Goal: Transaction & Acquisition: Download file/media

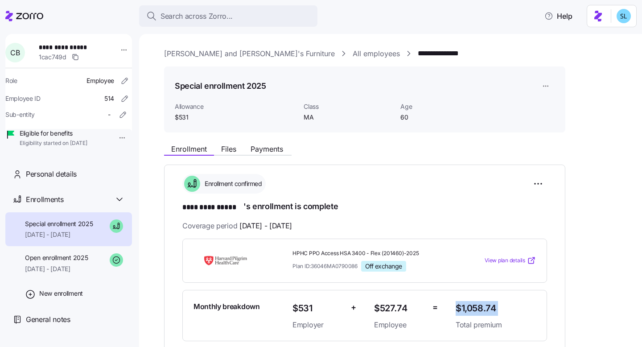
scroll to position [242, 0]
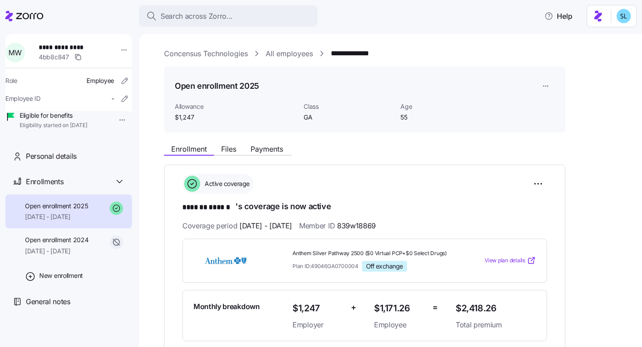
scroll to position [132, 0]
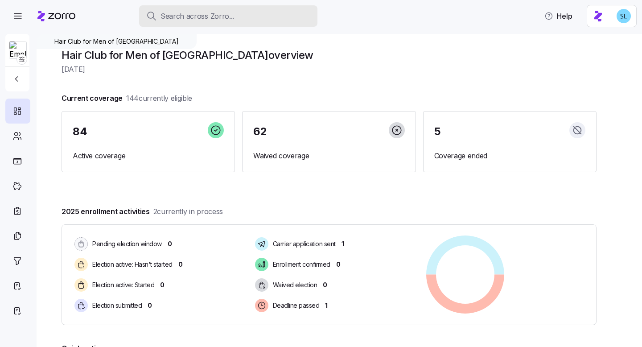
click at [283, 15] on div "Search across Zorro..." at bounding box center [228, 16] width 164 height 11
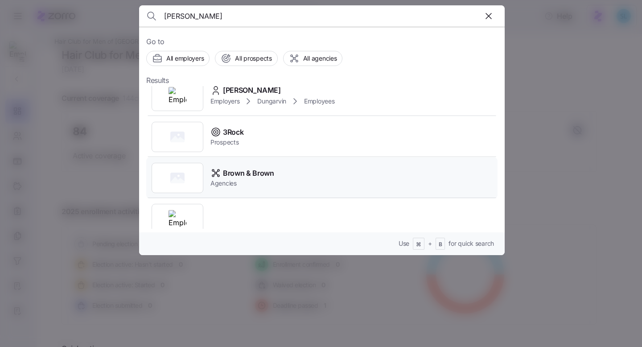
scroll to position [175, 0]
type input "[PERSON_NAME]"
click at [283, 89] on div "[PERSON_NAME]" at bounding box center [272, 89] width 124 height 11
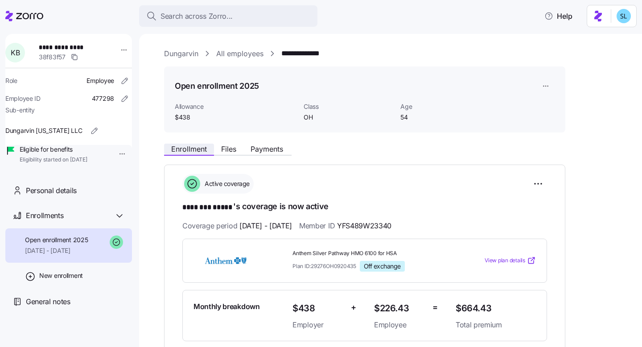
click at [214, 145] on button "Enrollment" at bounding box center [189, 149] width 50 height 11
click at [227, 145] on span "Files" at bounding box center [228, 148] width 15 height 7
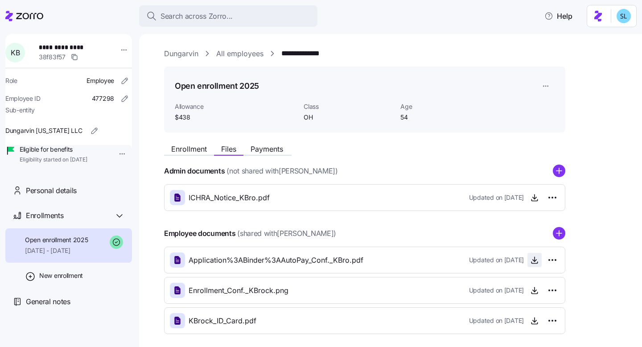
click at [535, 261] on icon "button" at bounding box center [534, 259] width 9 height 9
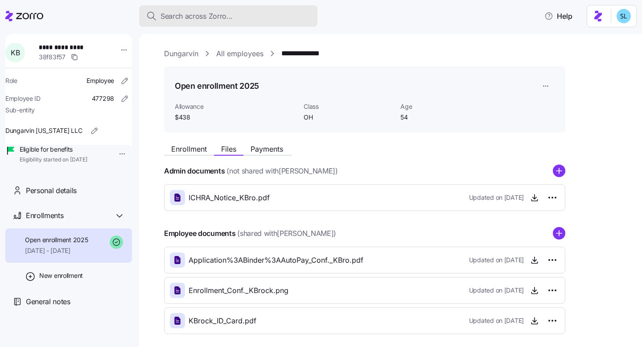
click at [218, 12] on span "Search across Zorro..." at bounding box center [196, 16] width 72 height 11
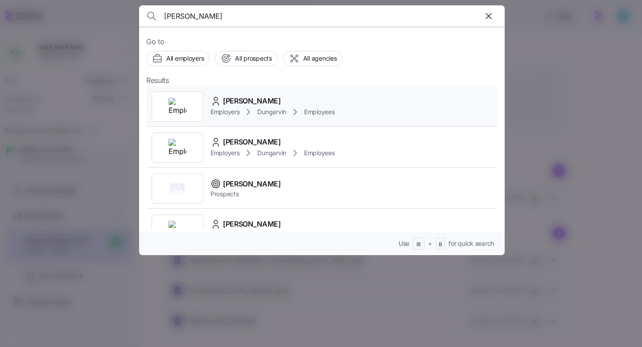
type input "[PERSON_NAME]"
click at [262, 105] on div "[PERSON_NAME]" at bounding box center [272, 100] width 124 height 11
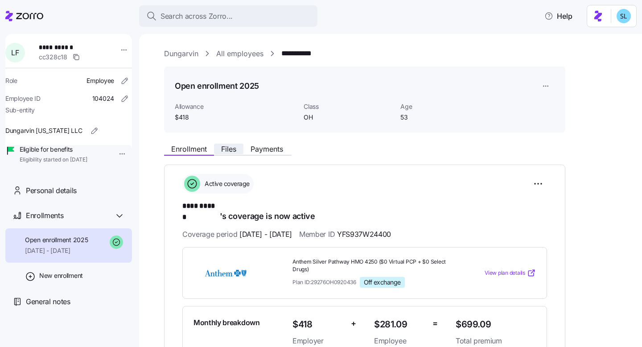
click at [232, 152] on span "Files" at bounding box center [228, 148] width 15 height 7
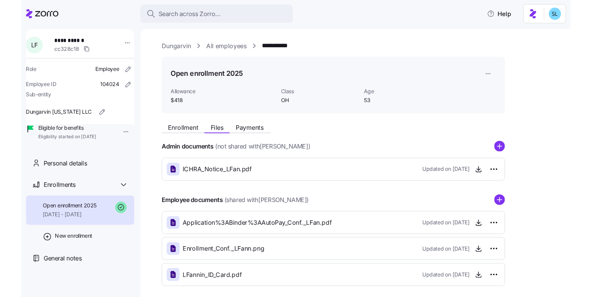
scroll to position [15, 0]
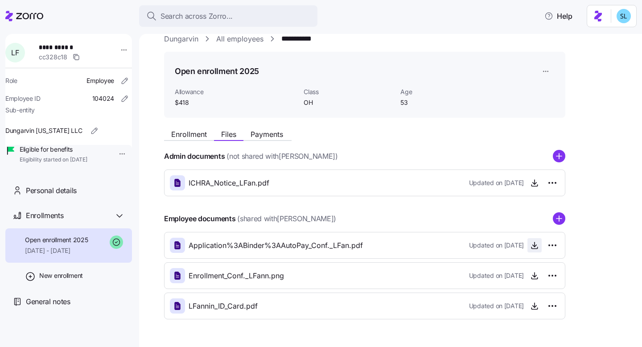
click at [535, 250] on icon "button" at bounding box center [534, 245] width 9 height 9
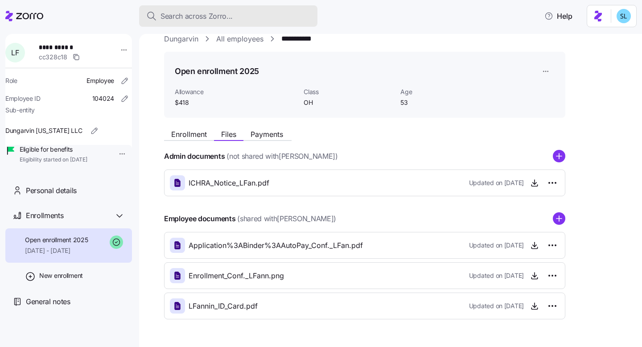
click at [296, 21] on div "Search across Zorro..." at bounding box center [228, 16] width 164 height 11
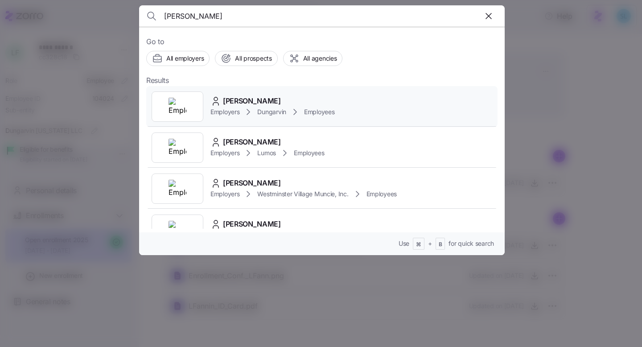
type input "[PERSON_NAME]"
click at [314, 102] on div "[PERSON_NAME]" at bounding box center [272, 100] width 124 height 11
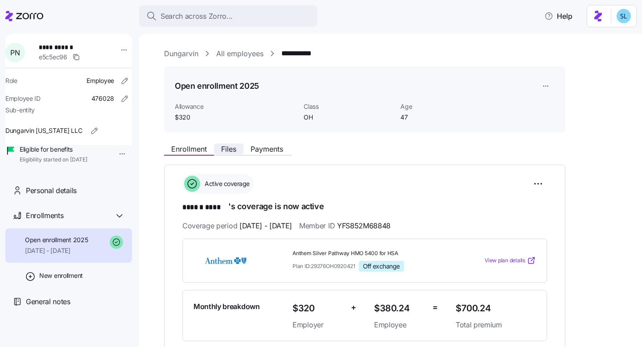
click at [230, 148] on span "Files" at bounding box center [228, 148] width 15 height 7
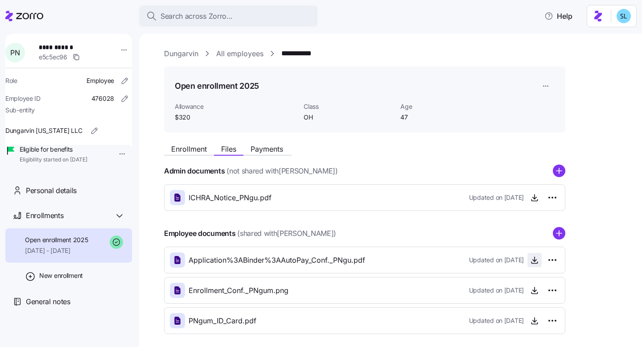
click at [536, 258] on icon "button" at bounding box center [534, 259] width 9 height 9
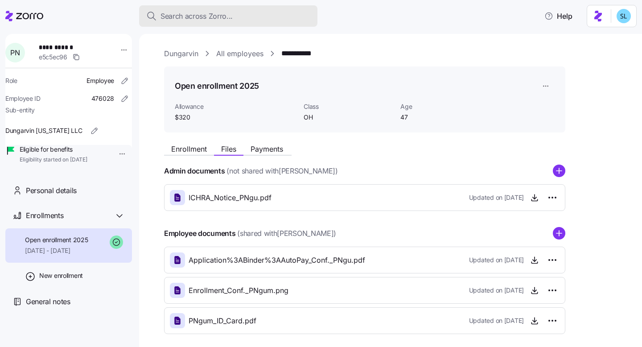
click at [210, 18] on span "Search across Zorro..." at bounding box center [196, 16] width 72 height 11
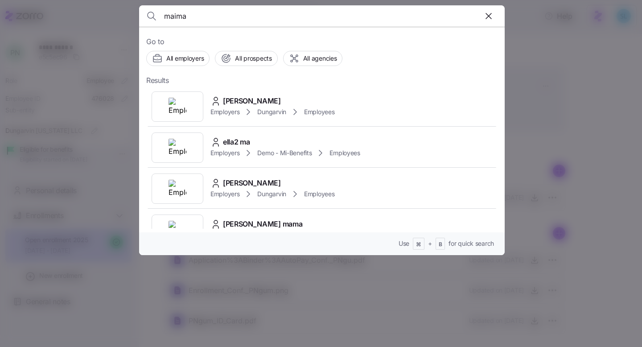
type input "maima"
click at [251, 92] on div "[PERSON_NAME] Employers Dungarvin Employees" at bounding box center [321, 106] width 351 height 41
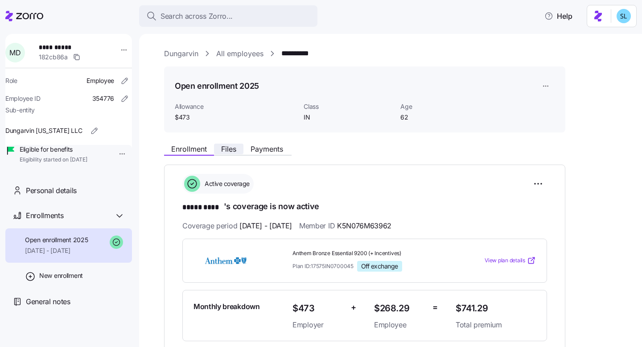
click at [231, 144] on button "Files" at bounding box center [228, 149] width 29 height 11
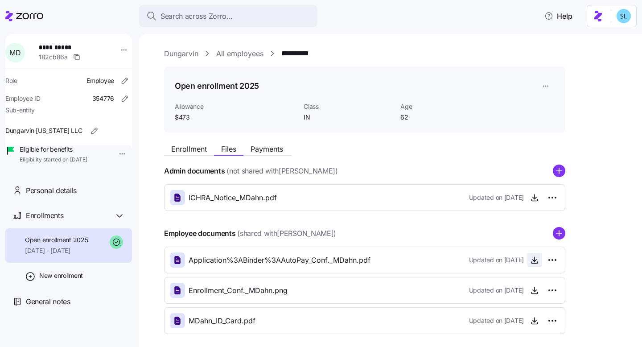
click at [533, 263] on icon "button" at bounding box center [534, 259] width 9 height 9
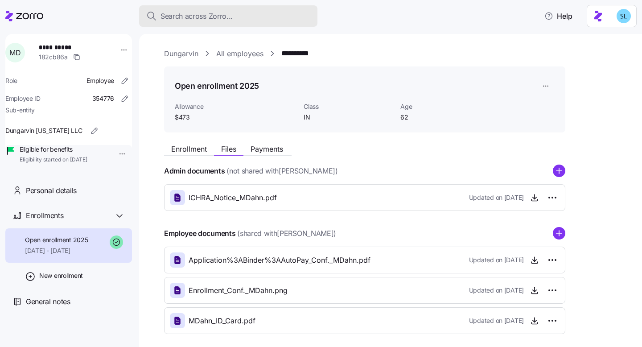
click at [241, 17] on div "Search across Zorro..." at bounding box center [228, 16] width 164 height 11
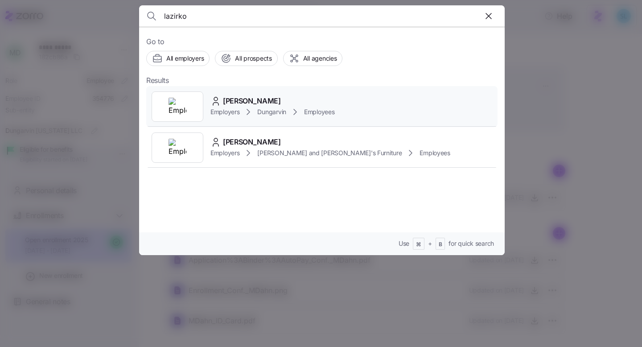
type input "lazirko"
click at [298, 99] on div "[PERSON_NAME]" at bounding box center [272, 100] width 124 height 11
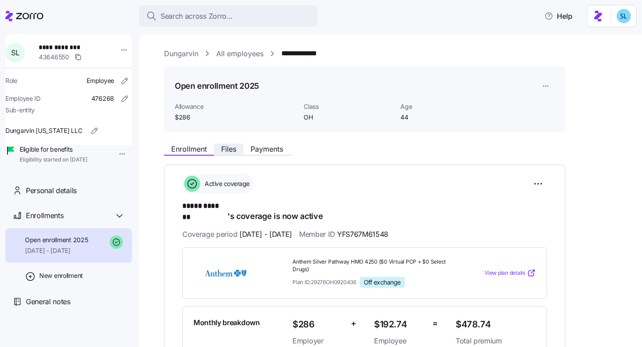
click at [238, 153] on button "Files" at bounding box center [228, 149] width 29 height 11
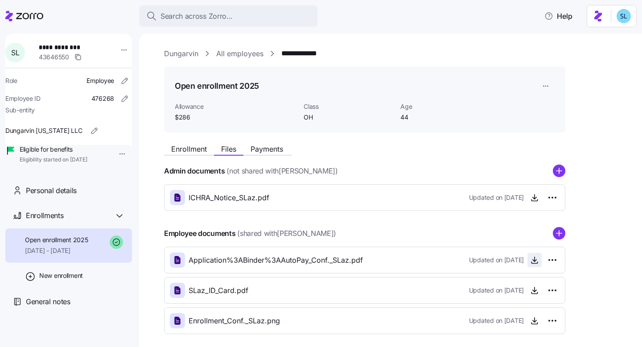
click at [533, 258] on icon "button" at bounding box center [534, 259] width 9 height 9
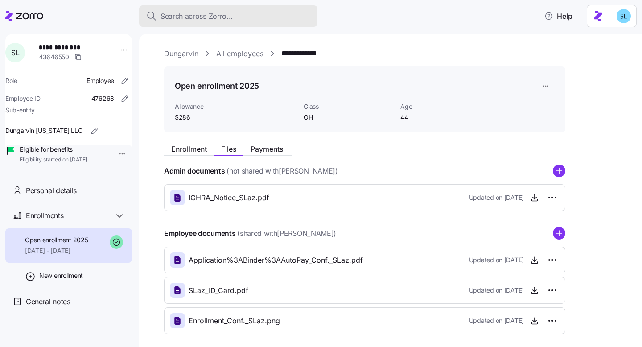
click at [223, 16] on span "Search across Zorro..." at bounding box center [196, 16] width 72 height 11
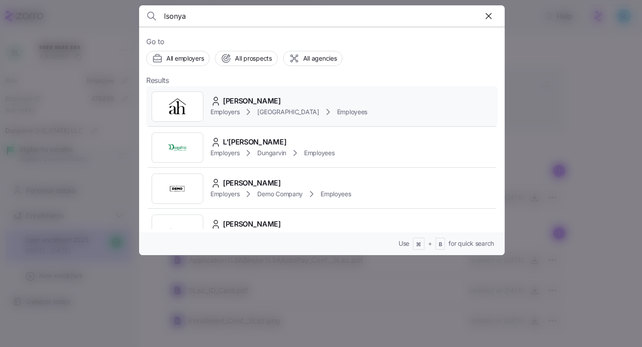
type input "lsonya"
click at [283, 100] on div "[PERSON_NAME]" at bounding box center [288, 100] width 157 height 11
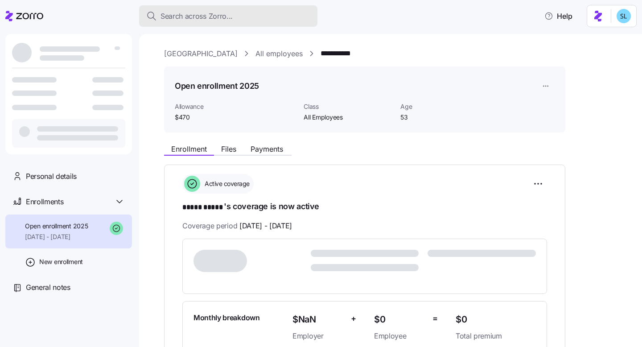
click at [221, 16] on span "Search across Zorro..." at bounding box center [196, 16] width 72 height 11
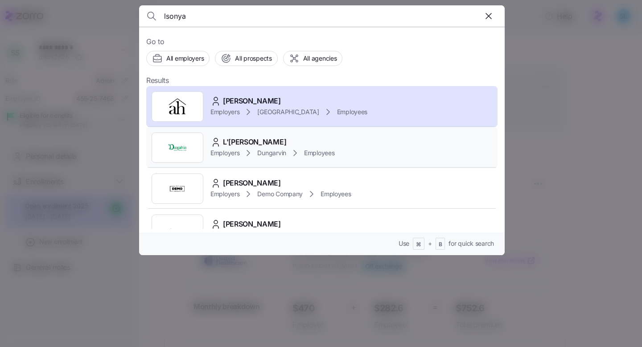
type input "lsonya"
click at [284, 145] on div "L'[PERSON_NAME]" at bounding box center [272, 141] width 124 height 11
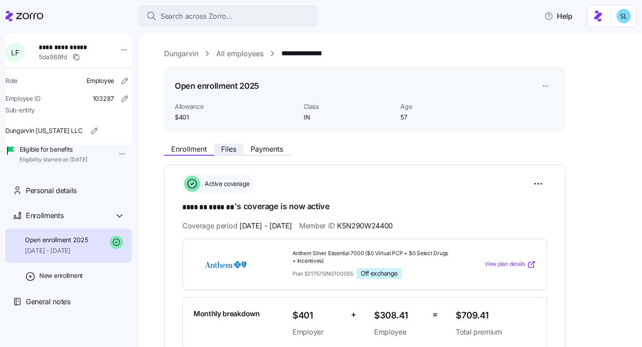
click at [239, 148] on button "Files" at bounding box center [228, 149] width 29 height 11
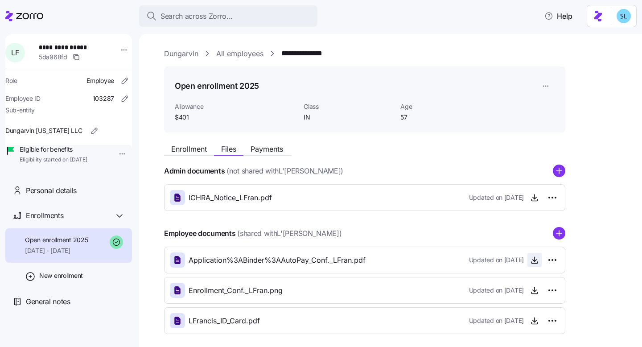
click at [530, 263] on icon "button" at bounding box center [534, 259] width 9 height 9
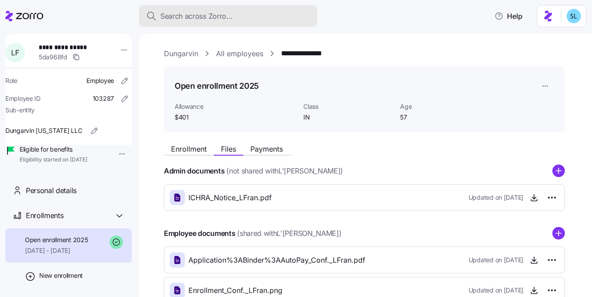
click at [222, 13] on span "Search across Zorro..." at bounding box center [196, 16] width 72 height 11
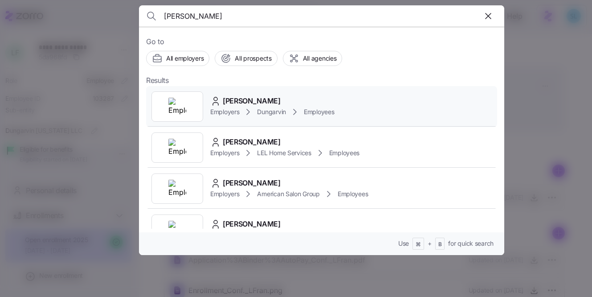
type input "[PERSON_NAME]"
click at [268, 94] on div "[PERSON_NAME] Employers Dungarvin Employees" at bounding box center [321, 106] width 351 height 41
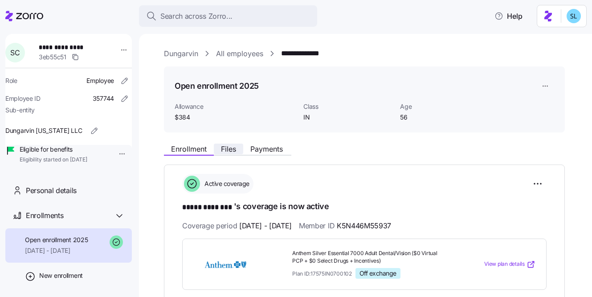
click at [228, 152] on span "Files" at bounding box center [228, 148] width 15 height 7
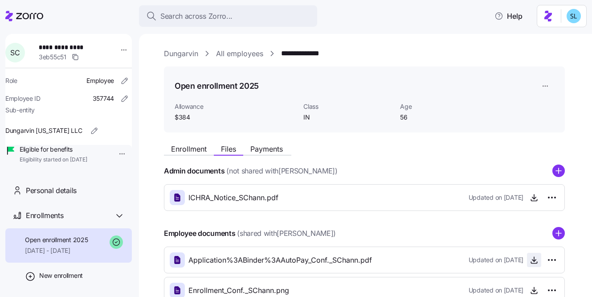
click at [532, 263] on icon "button" at bounding box center [534, 259] width 9 height 9
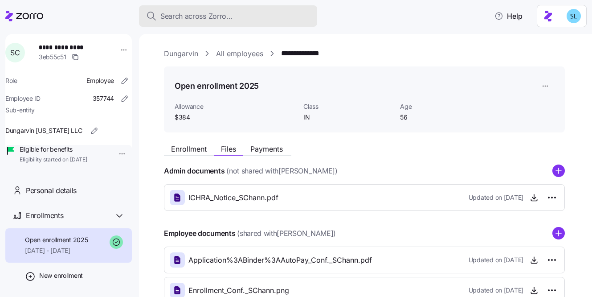
click at [184, 10] on button "Search across Zorro..." at bounding box center [228, 15] width 178 height 21
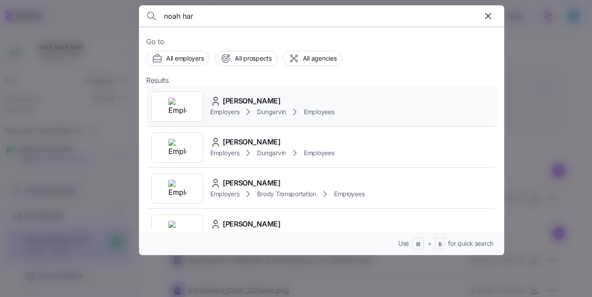
type input "noah har"
click at [252, 103] on span "[PERSON_NAME]" at bounding box center [252, 100] width 58 height 11
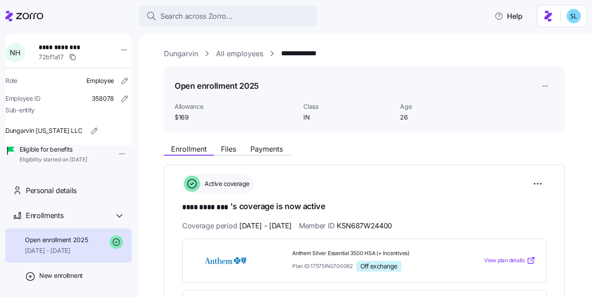
click at [225, 155] on div "Enrollment Files Payments" at bounding box center [227, 150] width 127 height 11
click at [226, 149] on span "Files" at bounding box center [228, 148] width 15 height 7
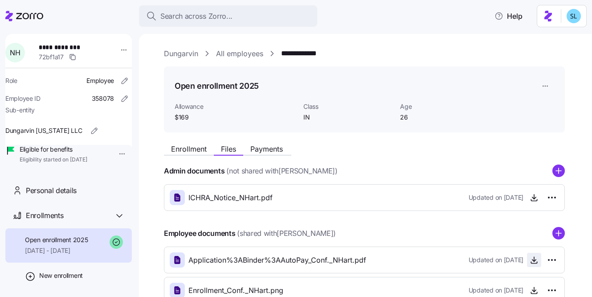
click at [534, 259] on icon "button" at bounding box center [534, 259] width 9 height 9
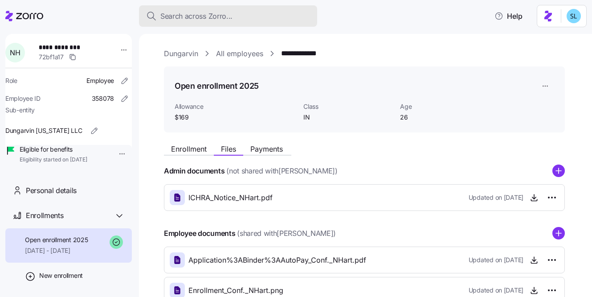
click at [229, 17] on span "Search across Zorro..." at bounding box center [196, 16] width 72 height 11
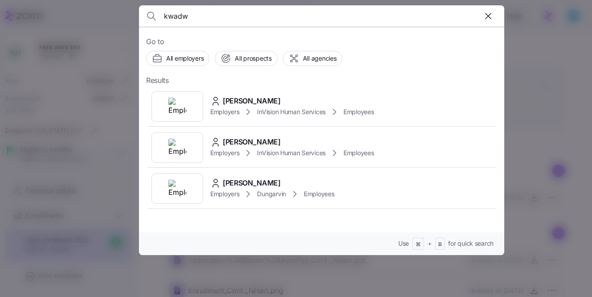
click at [196, 15] on input "kwadw" at bounding box center [278, 15] width 228 height 21
paste input "Nimako"
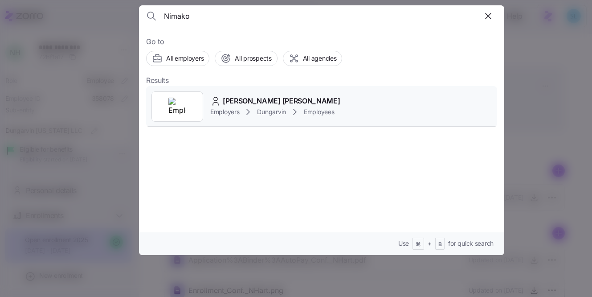
type input "Nimako"
click at [283, 92] on div "[PERSON_NAME] [PERSON_NAME] Employers Dungarvin Employees" at bounding box center [321, 106] width 351 height 41
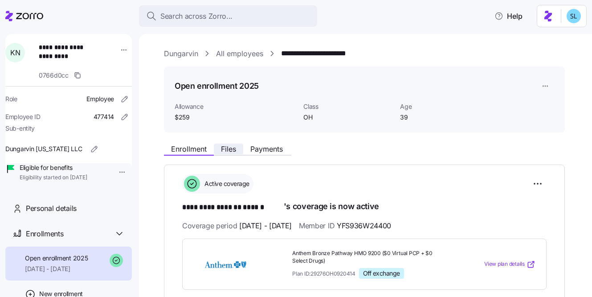
click at [222, 148] on span "Files" at bounding box center [228, 148] width 15 height 7
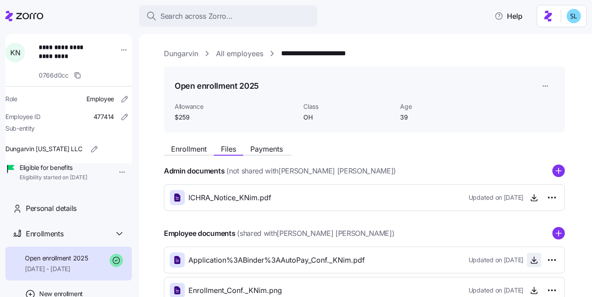
click at [538, 264] on icon "button" at bounding box center [534, 259] width 9 height 9
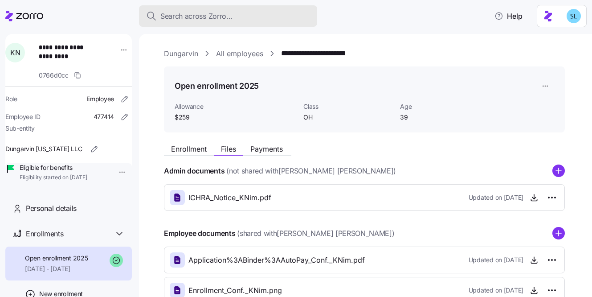
click at [223, 15] on span "Search across Zorro..." at bounding box center [196, 16] width 72 height 11
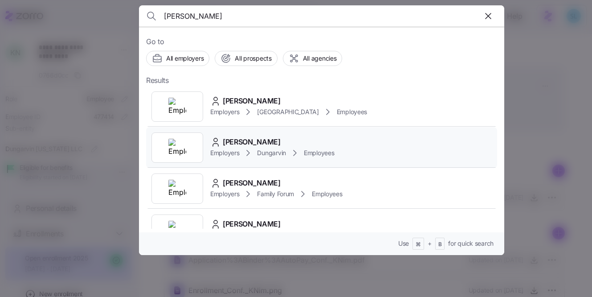
type input "[PERSON_NAME]"
click at [260, 130] on div "[PERSON_NAME] Employers Dungarvin Employees" at bounding box center [321, 147] width 351 height 41
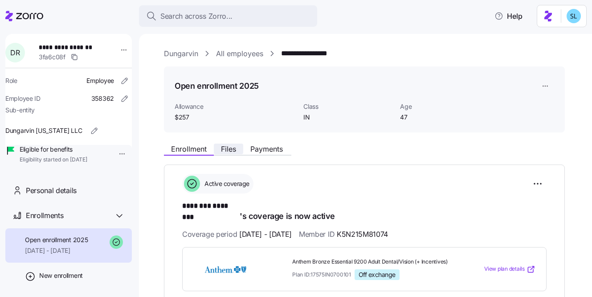
click at [229, 152] on span "Files" at bounding box center [228, 148] width 15 height 7
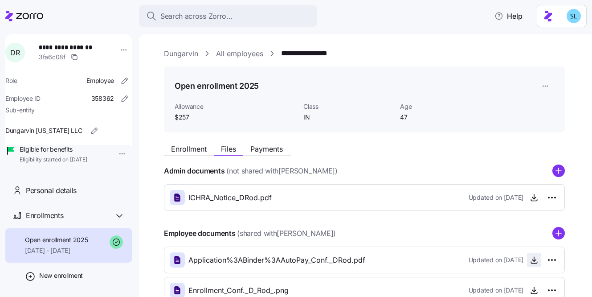
click at [533, 257] on icon "button" at bounding box center [534, 259] width 9 height 9
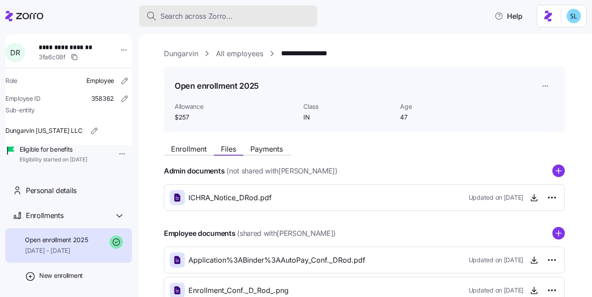
click at [267, 22] on button "Search across Zorro..." at bounding box center [228, 15] width 178 height 21
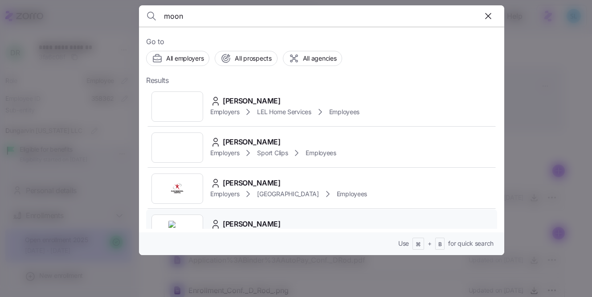
type input "moon"
click at [264, 225] on div "[PERSON_NAME]" at bounding box center [272, 223] width 124 height 11
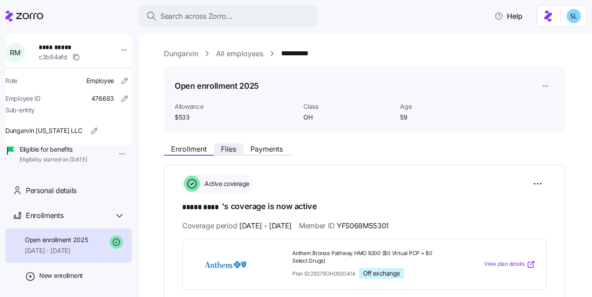
click at [229, 152] on span "Files" at bounding box center [228, 148] width 15 height 7
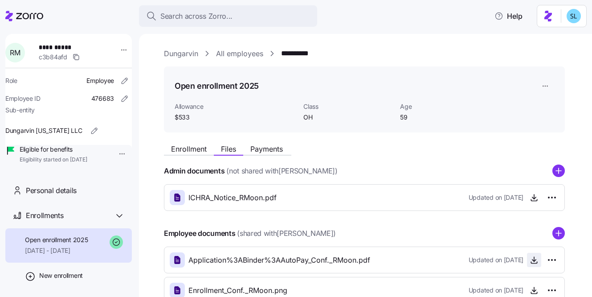
click at [530, 260] on icon "button" at bounding box center [534, 259] width 9 height 9
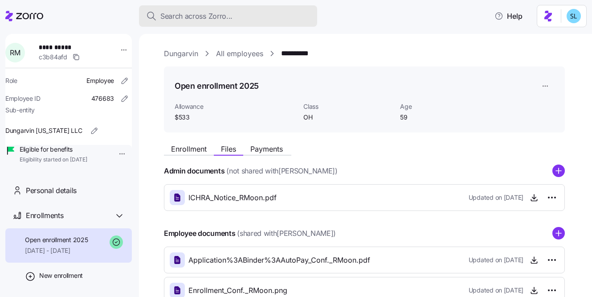
click at [218, 13] on span "Search across Zorro..." at bounding box center [196, 16] width 72 height 11
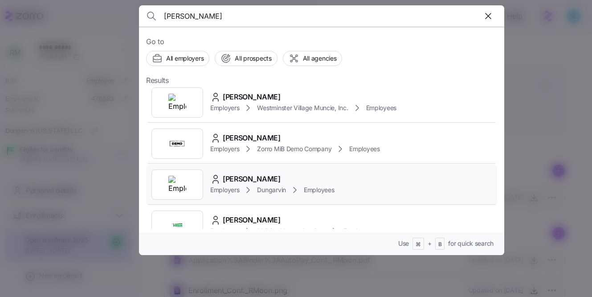
scroll to position [98, 0]
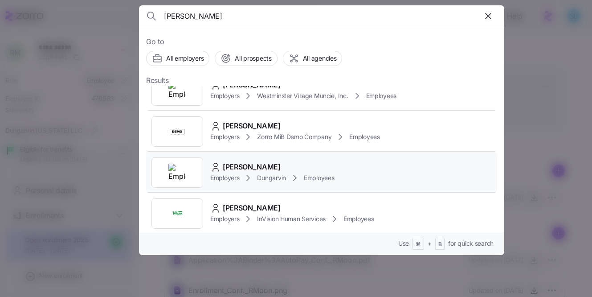
type input "[PERSON_NAME]"
click at [262, 167] on div "[PERSON_NAME]" at bounding box center [272, 166] width 124 height 11
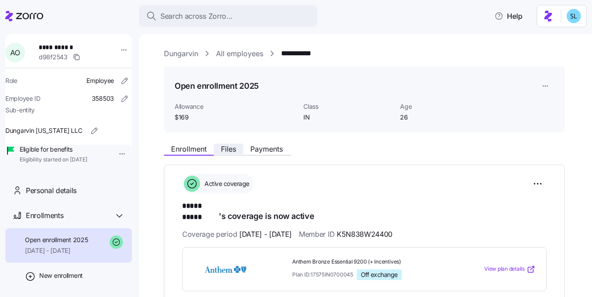
click at [222, 152] on span "Files" at bounding box center [228, 148] width 15 height 7
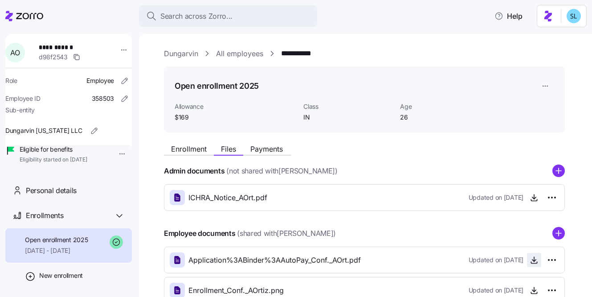
click at [532, 256] on icon "button" at bounding box center [534, 259] width 9 height 9
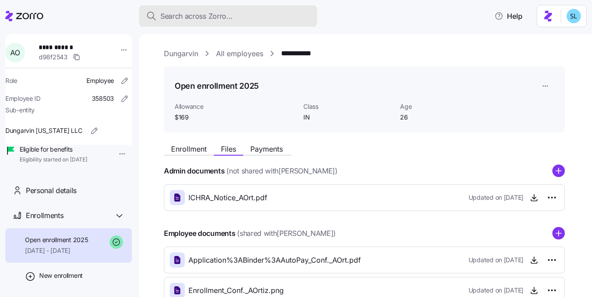
click at [210, 21] on span "Search across Zorro..." at bounding box center [196, 16] width 72 height 11
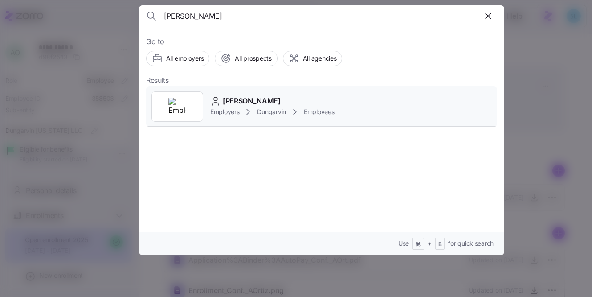
type input "[PERSON_NAME]"
click at [277, 94] on div "[PERSON_NAME] Employers Dungarvin Employees" at bounding box center [321, 106] width 351 height 41
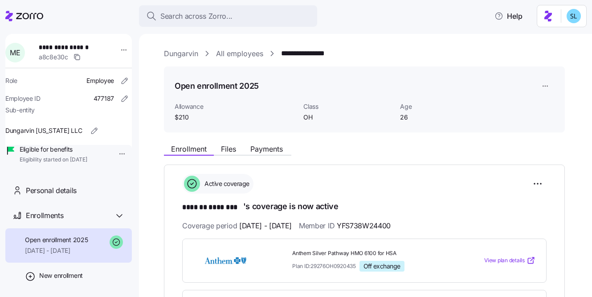
click at [225, 142] on div "Enrollment Files Payments" at bounding box center [364, 148] width 401 height 16
click at [227, 145] on span "Files" at bounding box center [228, 148] width 15 height 7
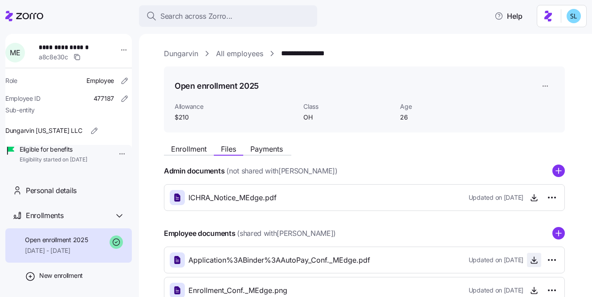
click at [530, 263] on icon "button" at bounding box center [534, 259] width 9 height 9
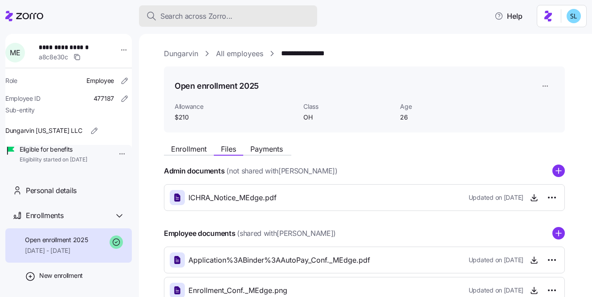
click at [165, 23] on button "Search across Zorro..." at bounding box center [228, 15] width 178 height 21
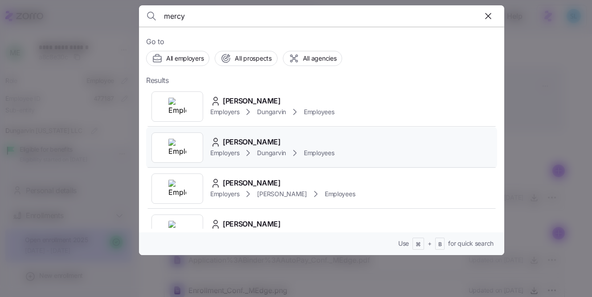
type input "mercy"
click at [274, 146] on div "[PERSON_NAME]" at bounding box center [272, 141] width 124 height 11
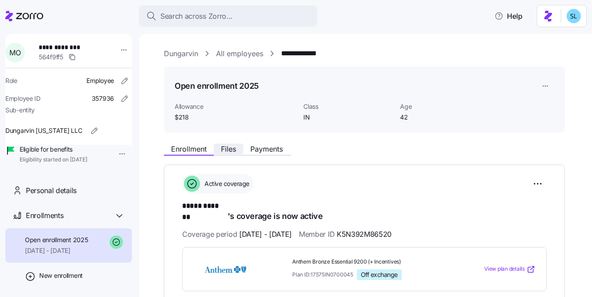
click at [237, 144] on button "Files" at bounding box center [228, 149] width 29 height 11
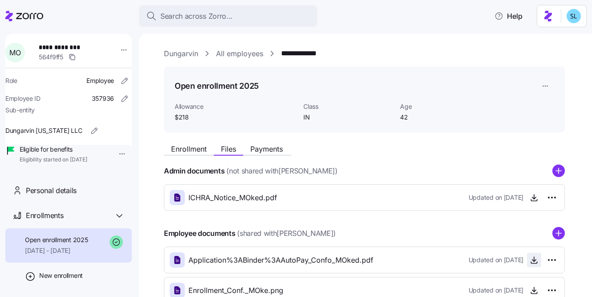
click at [538, 258] on icon "button" at bounding box center [534, 259] width 9 height 9
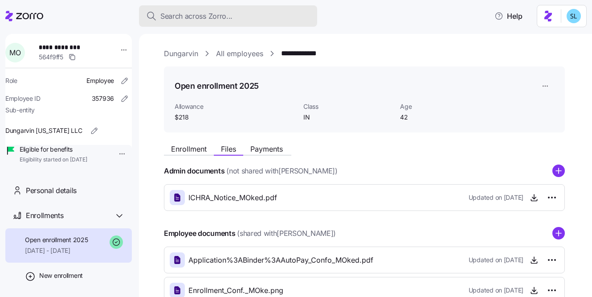
click at [260, 24] on button "Search across Zorro..." at bounding box center [228, 15] width 178 height 21
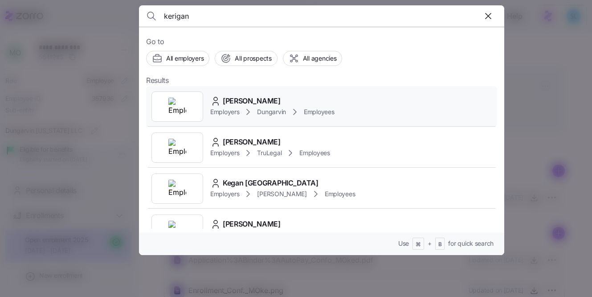
type input "kerigan"
click at [288, 102] on div "[PERSON_NAME]" at bounding box center [272, 100] width 124 height 11
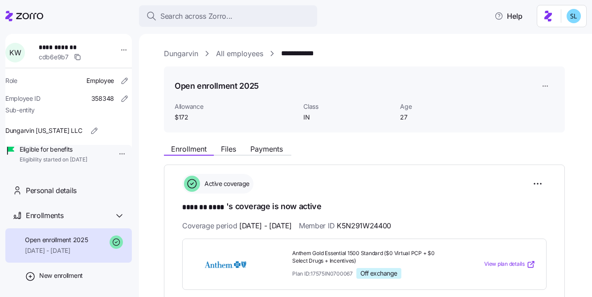
click at [242, 143] on div "Enrollment Files Payments" at bounding box center [364, 148] width 401 height 16
click at [238, 145] on button "Files" at bounding box center [228, 149] width 29 height 11
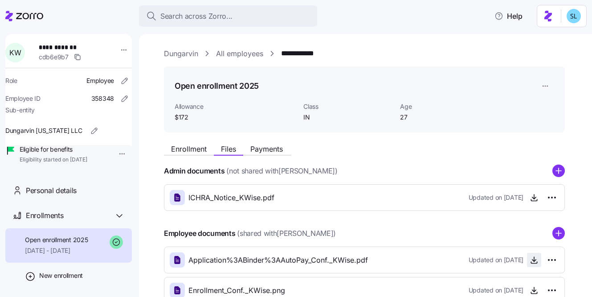
click at [538, 257] on icon "button" at bounding box center [534, 259] width 9 height 9
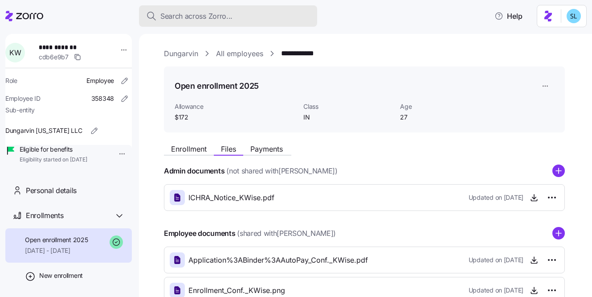
click at [277, 20] on div "Search across Zorro..." at bounding box center [228, 16] width 164 height 11
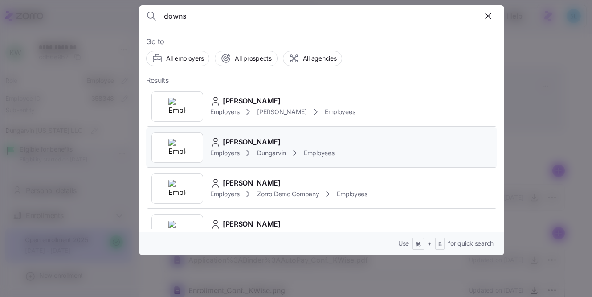
type input "downs"
click at [287, 139] on div "[PERSON_NAME]" at bounding box center [272, 141] width 124 height 11
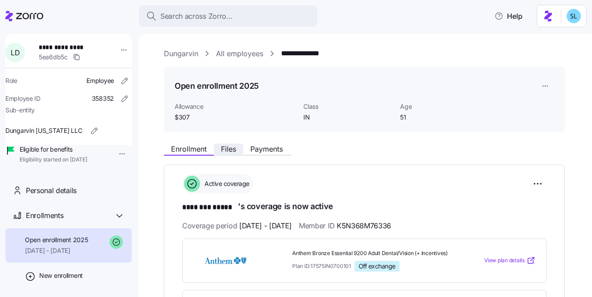
click at [233, 144] on button "Files" at bounding box center [228, 149] width 29 height 11
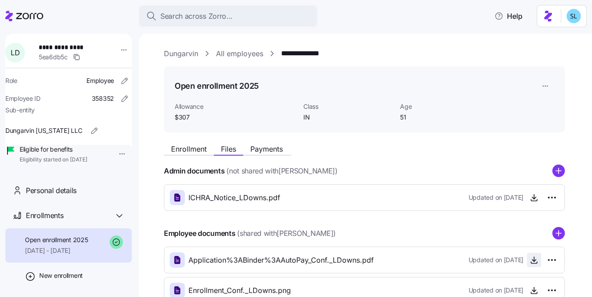
click at [534, 265] on span "button" at bounding box center [534, 259] width 13 height 13
click at [534, 257] on icon "button" at bounding box center [534, 259] width 9 height 9
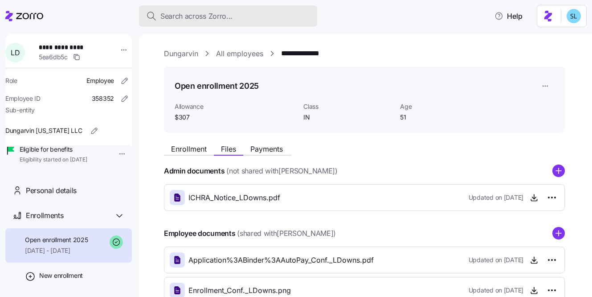
click at [283, 14] on div "Search across Zorro..." at bounding box center [228, 16] width 164 height 11
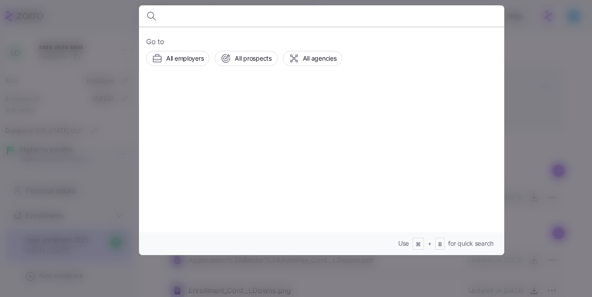
type input "b"
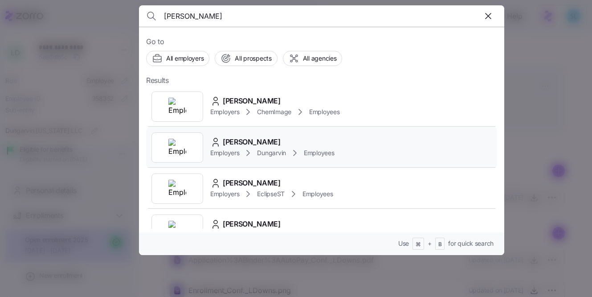
type input "[PERSON_NAME]"
click at [288, 145] on div "[PERSON_NAME]" at bounding box center [272, 141] width 124 height 11
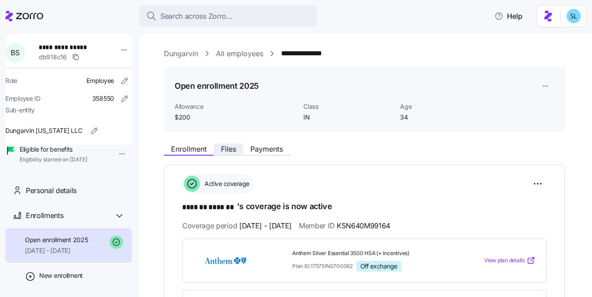
click at [230, 151] on span "Files" at bounding box center [228, 148] width 15 height 7
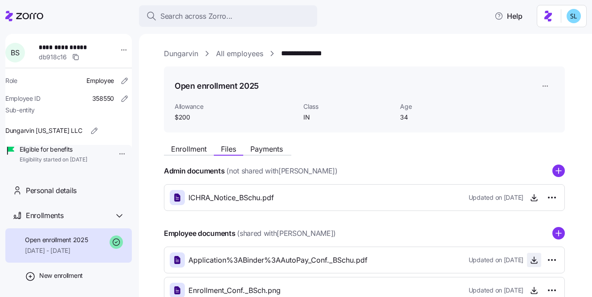
click at [529, 262] on span "button" at bounding box center [534, 259] width 13 height 13
click at [532, 260] on icon "button" at bounding box center [534, 259] width 9 height 9
